Goal: Task Accomplishment & Management: Manage account settings

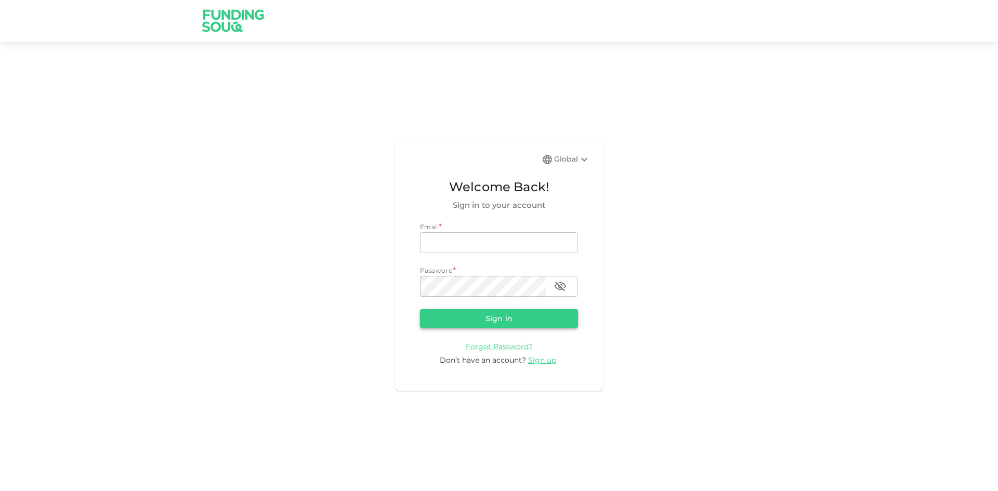
type input "[EMAIL_ADDRESS][DOMAIN_NAME]"
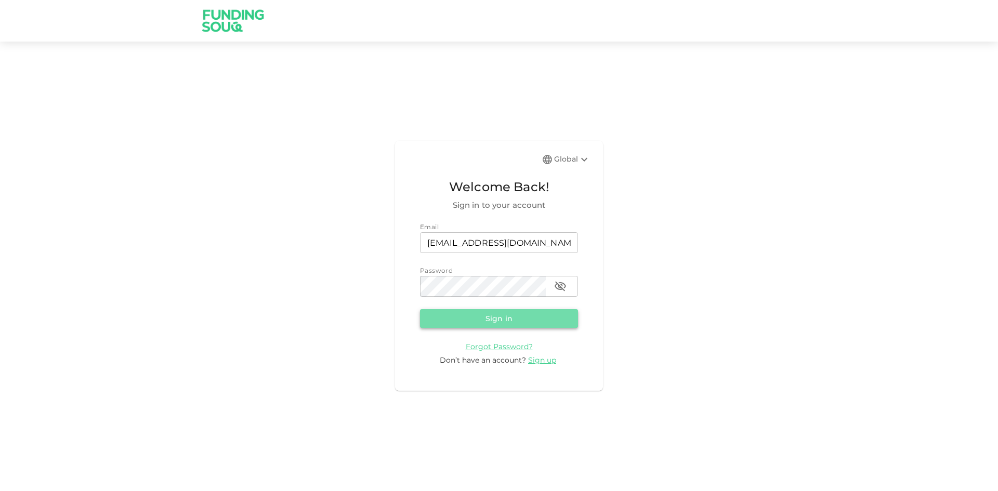
click at [501, 314] on button "Sign in" at bounding box center [499, 318] width 158 height 19
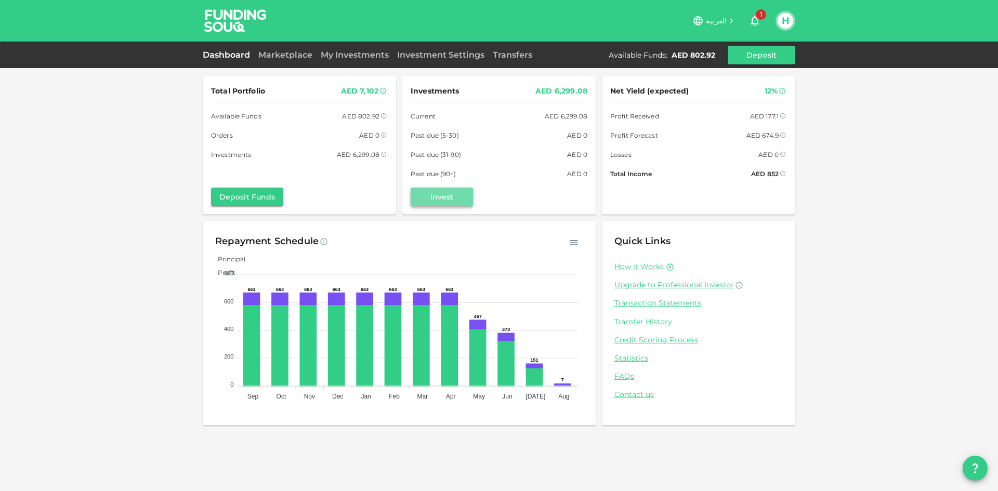
click at [441, 202] on button "Invest" at bounding box center [442, 197] width 62 height 19
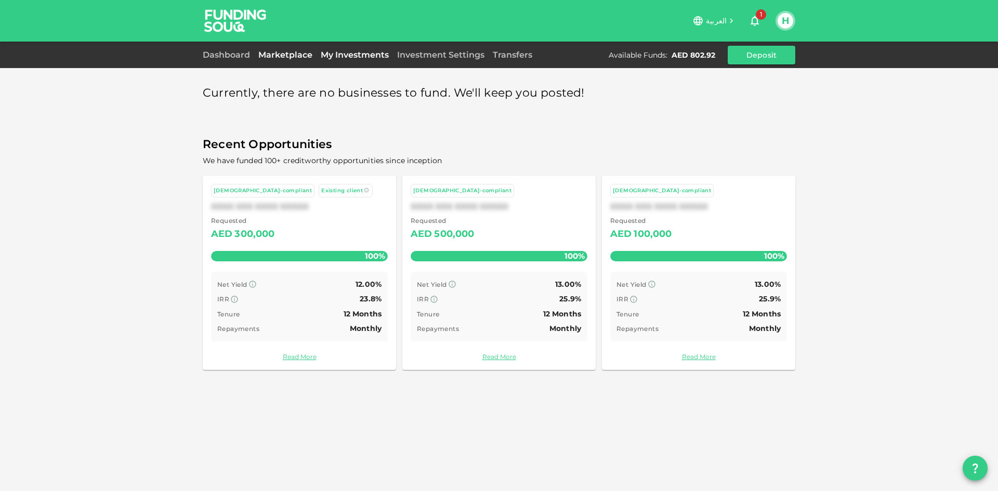
click at [353, 57] on link "My Investments" at bounding box center [354, 55] width 76 height 10
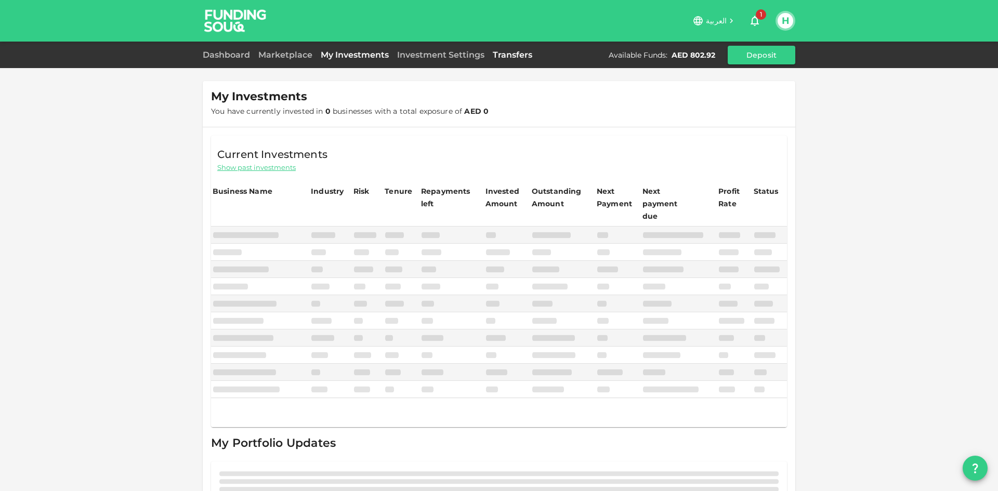
click at [506, 55] on link "Transfers" at bounding box center [512, 55] width 48 height 10
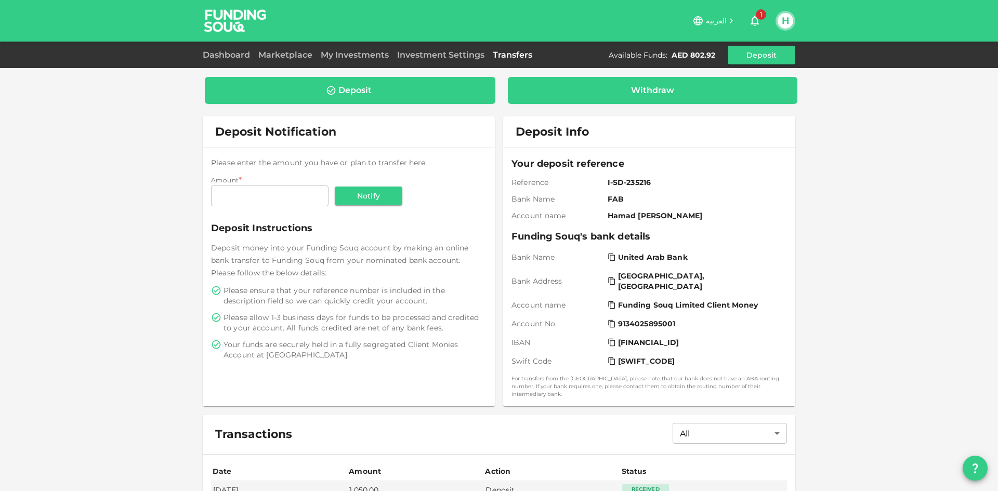
click at [659, 90] on div "Withdraw" at bounding box center [652, 90] width 43 height 10
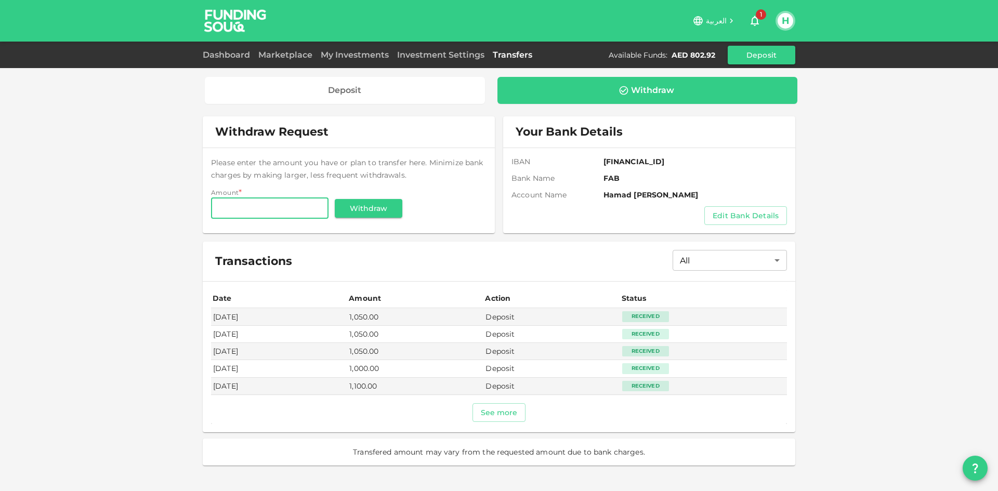
click at [254, 215] on input "Amount" at bounding box center [269, 208] width 117 height 21
type input "800"
click at [443, 195] on div "Please enter the amount you have or plan to transfer here. Minimize bank charge…" at bounding box center [348, 188] width 275 height 64
click at [486, 413] on button "See more" at bounding box center [499, 412] width 54 height 19
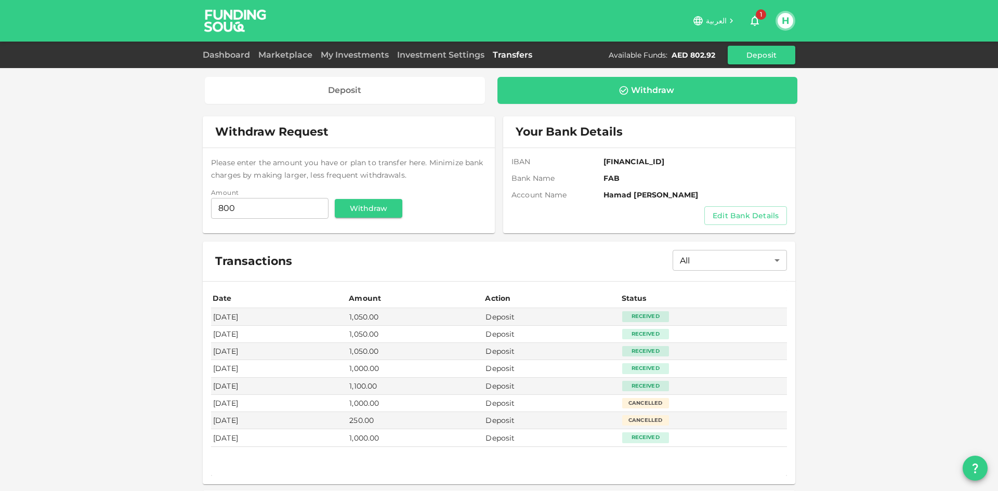
scroll to position [33, 0]
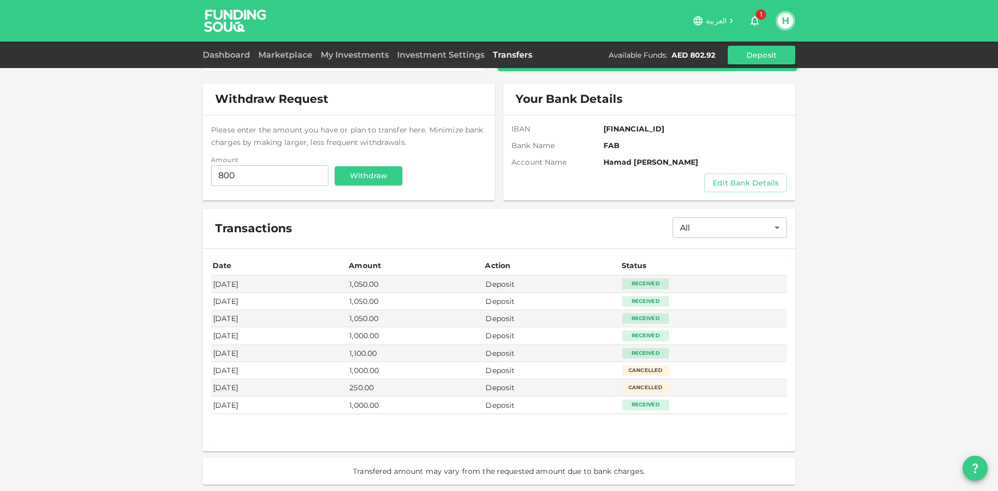
click at [752, 18] on icon "button" at bounding box center [754, 21] width 8 height 10
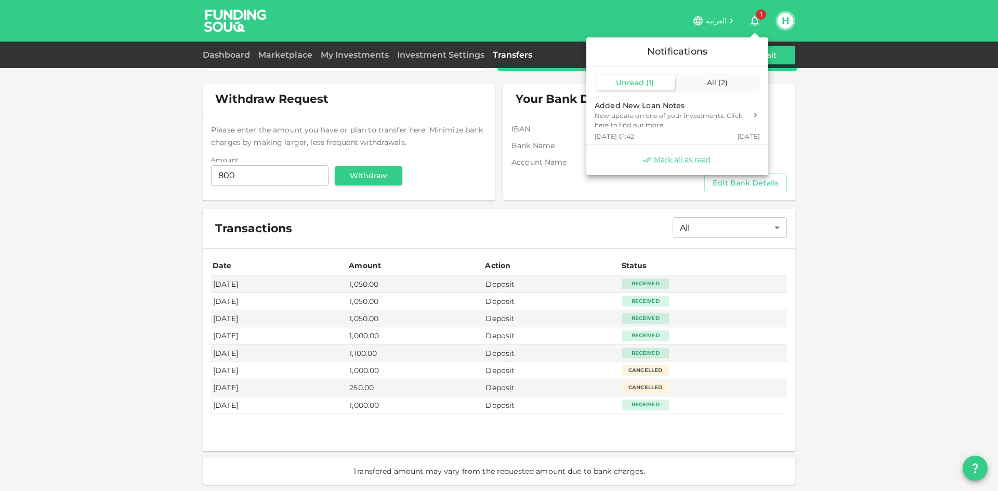
click at [627, 89] on div "Unread ( 1 )" at bounding box center [636, 82] width 78 height 15
click at [671, 161] on span "Mark all as read" at bounding box center [682, 160] width 57 height 10
click at [721, 87] on div "All ( 2 )" at bounding box center [718, 82] width 78 height 15
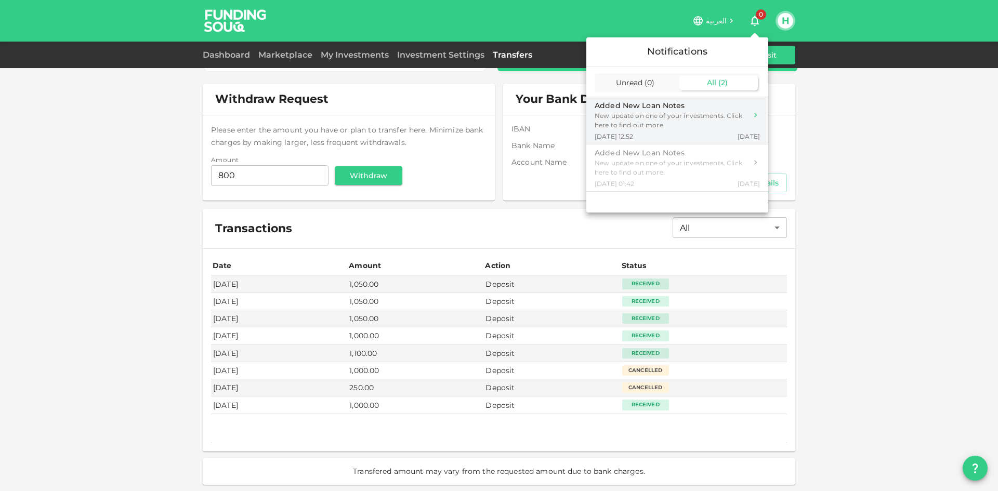
click at [612, 127] on div "New update on one of your investments. Click here to find out more." at bounding box center [670, 120] width 152 height 19
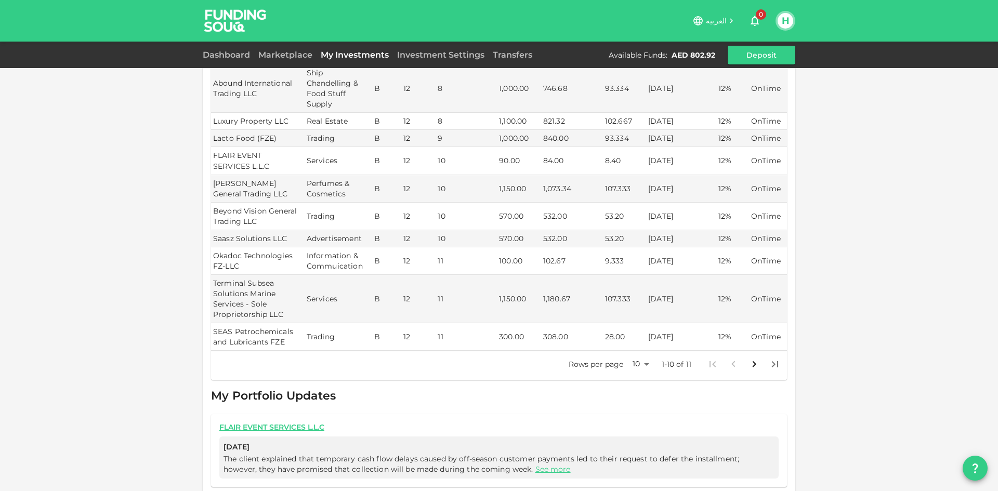
scroll to position [183, 0]
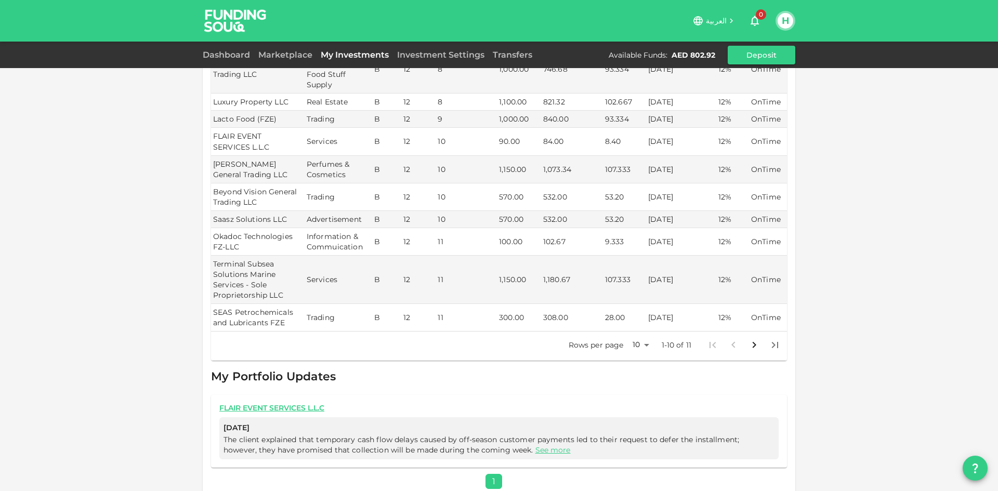
click at [491, 474] on ul "« 1 »" at bounding box center [499, 481] width 576 height 15
click at [535, 445] on link "See more" at bounding box center [552, 449] width 35 height 9
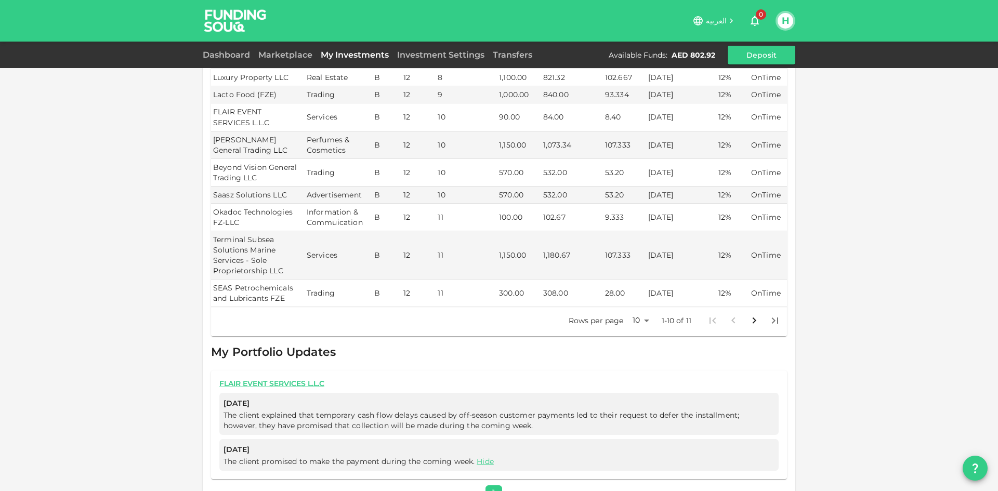
scroll to position [0, 0]
